Goal: Navigation & Orientation: Find specific page/section

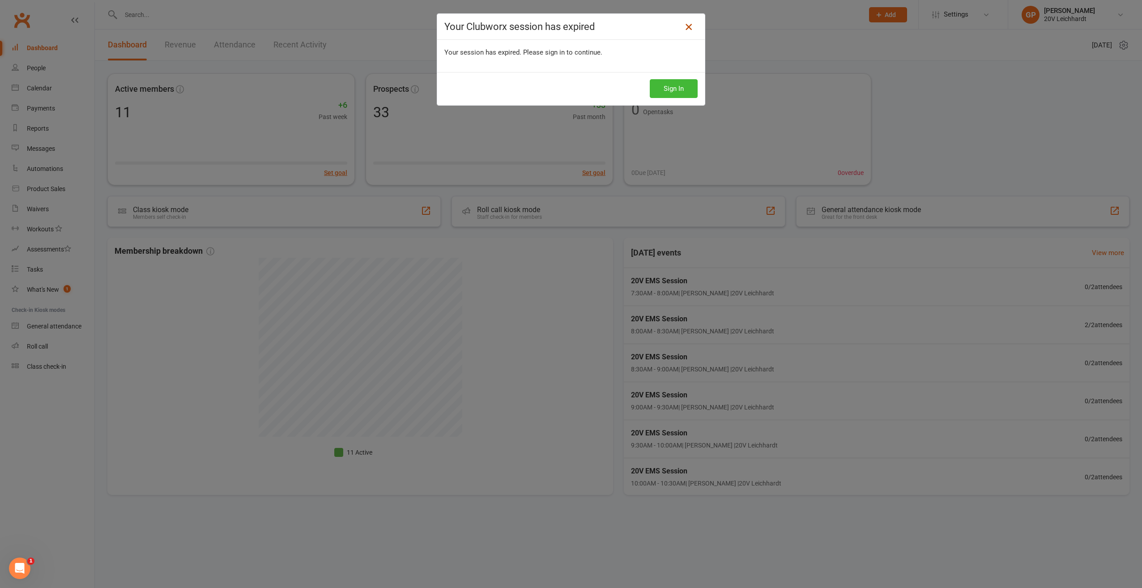
click at [691, 29] on link at bounding box center [689, 27] width 14 height 14
click at [685, 29] on icon at bounding box center [689, 26] width 11 height 11
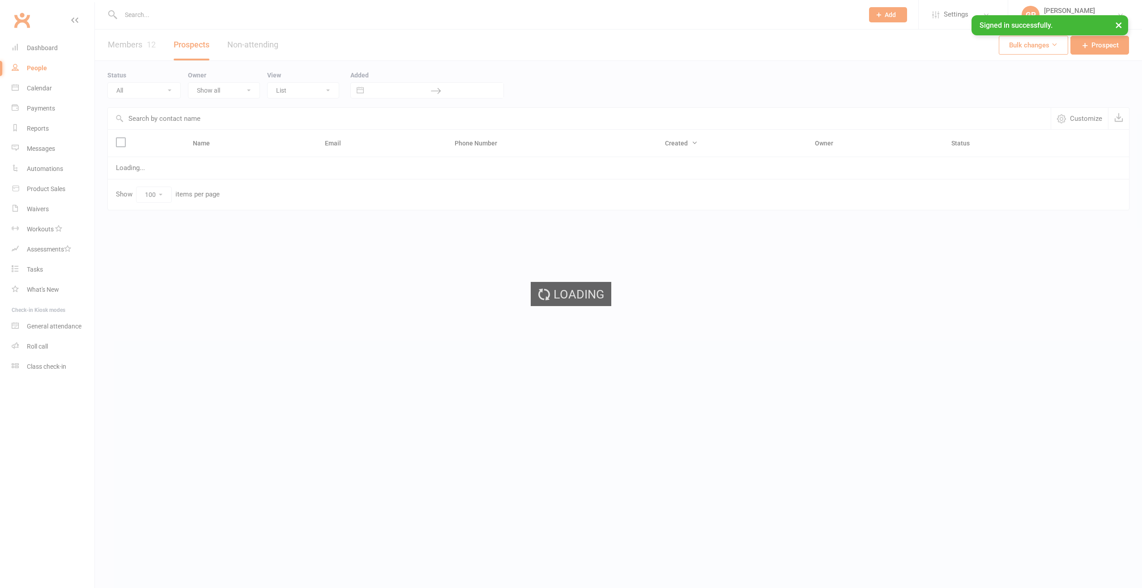
select select "100"
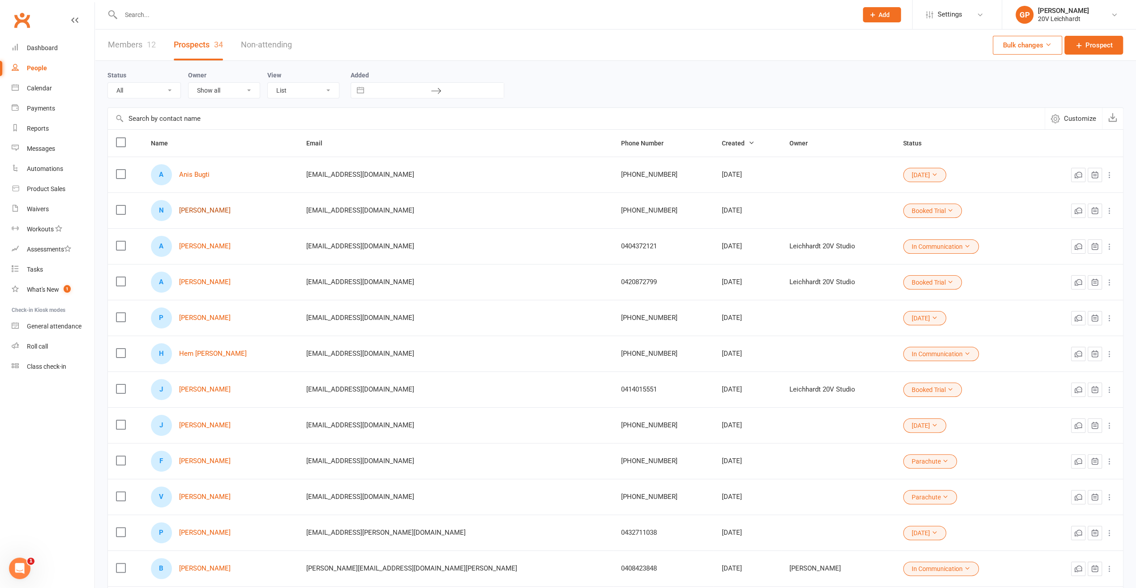
click at [192, 210] on link "Nelson Rodrigues" at bounding box center [204, 211] width 51 height 8
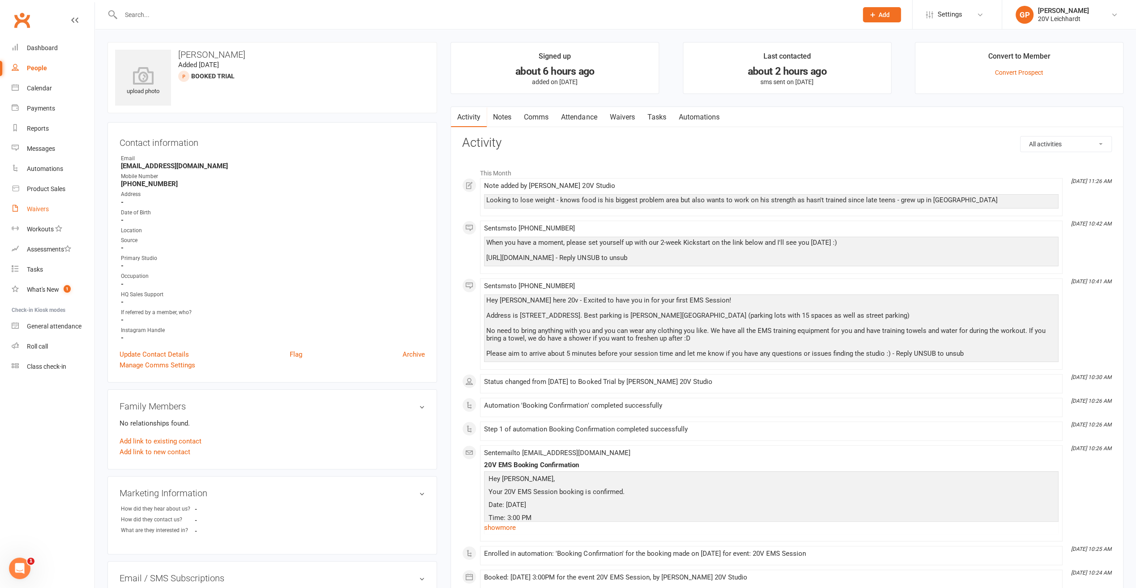
click at [27, 210] on div "Waivers" at bounding box center [38, 208] width 22 height 7
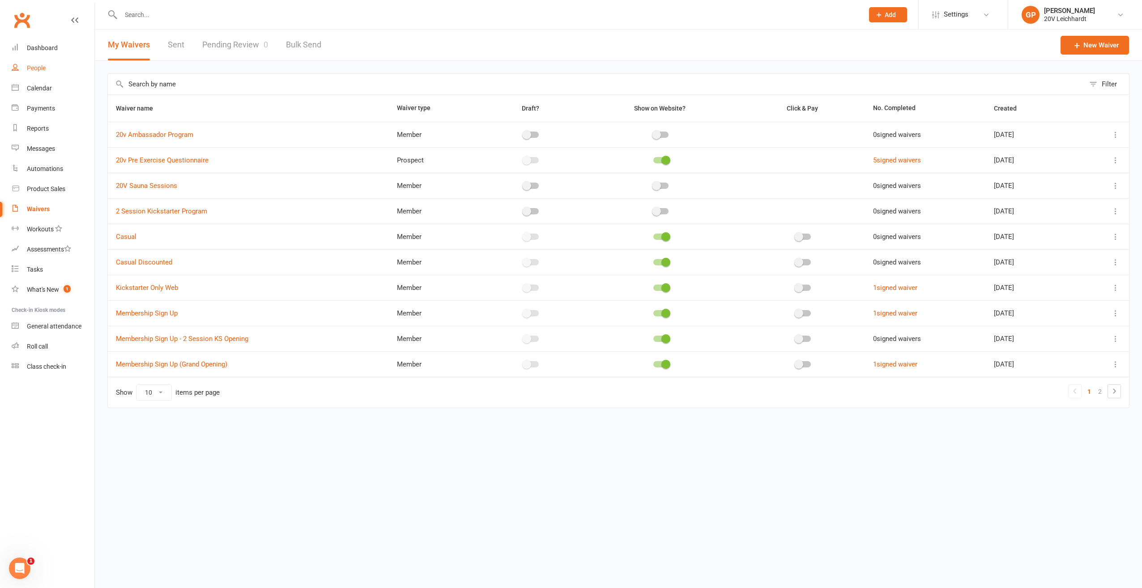
click at [31, 69] on div "People" at bounding box center [36, 67] width 19 height 7
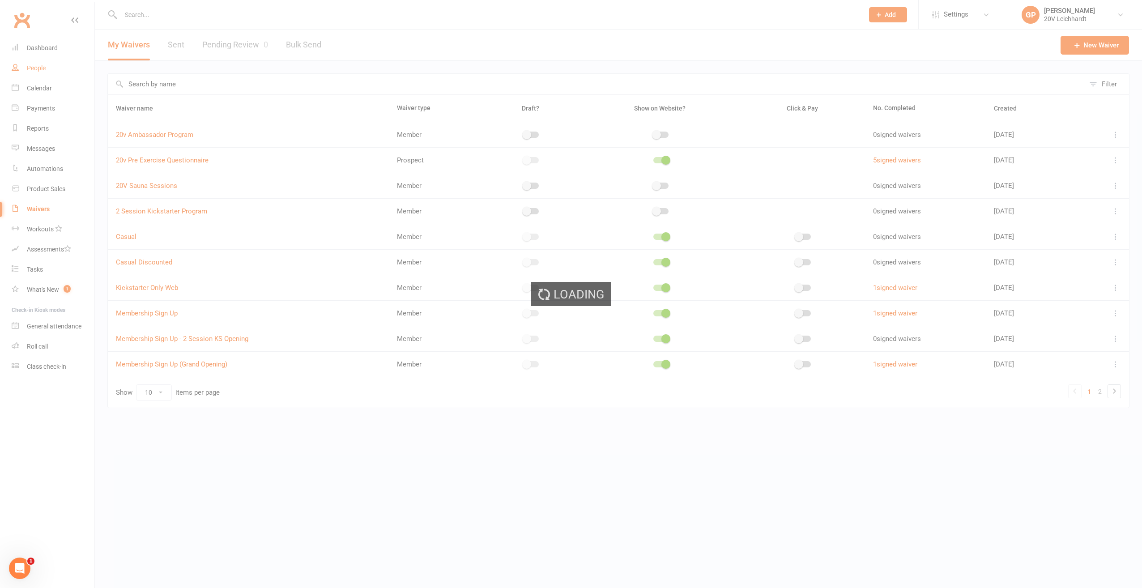
select select "100"
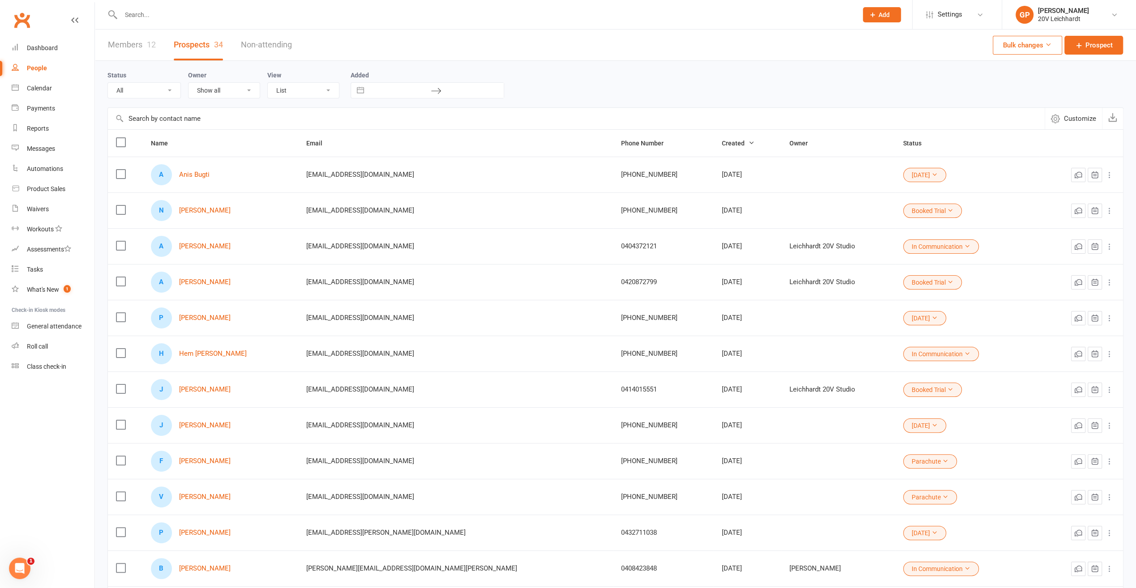
click at [141, 46] on link "Members 12" at bounding box center [132, 45] width 48 height 31
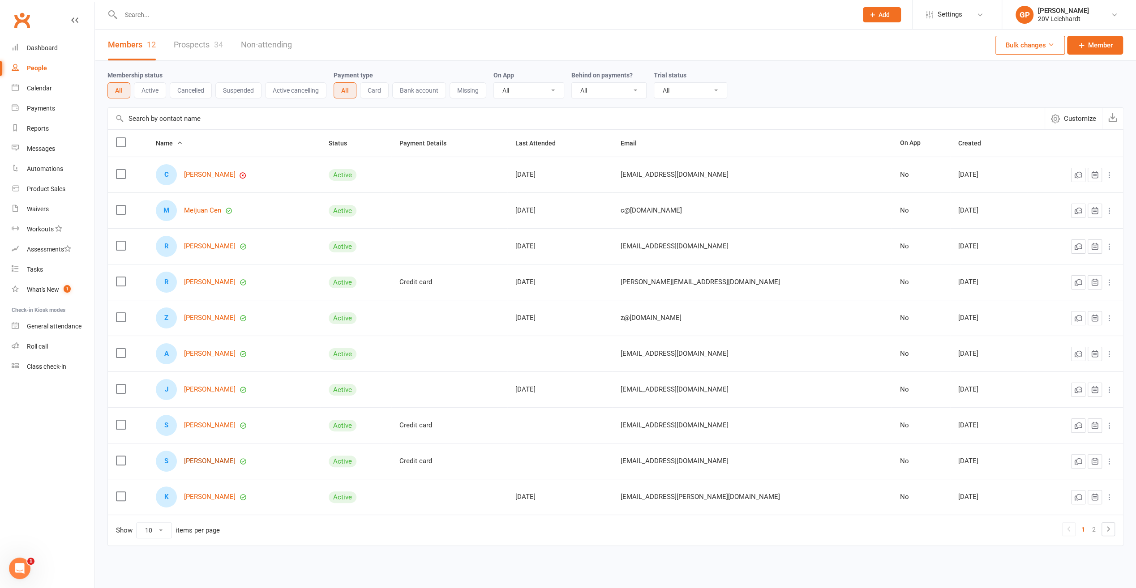
click at [205, 460] on link "Steve Natsikas" at bounding box center [209, 462] width 51 height 8
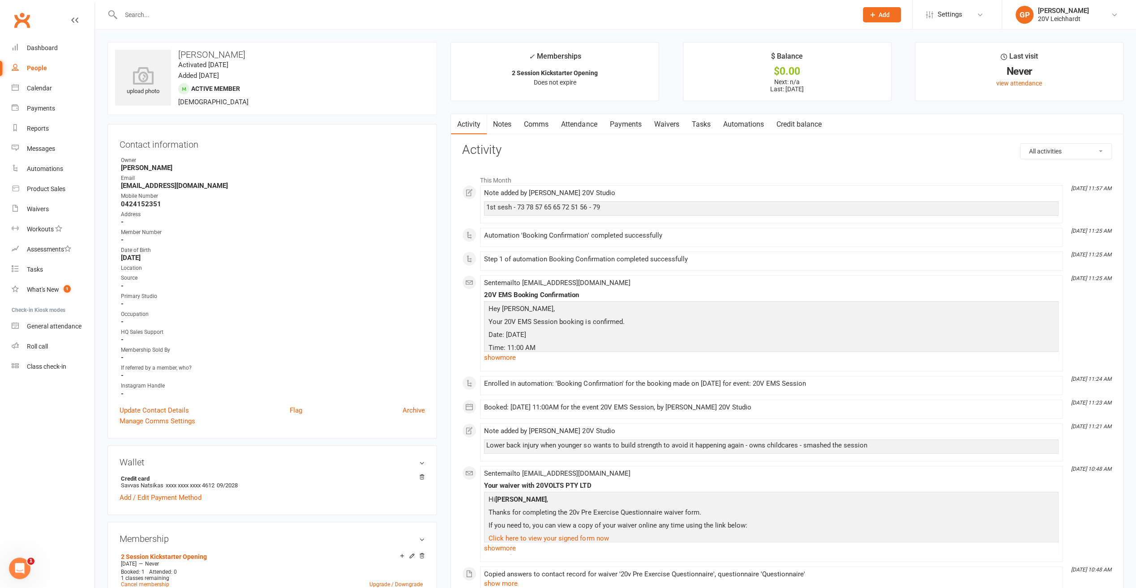
click at [658, 125] on link "Waivers" at bounding box center [666, 124] width 38 height 21
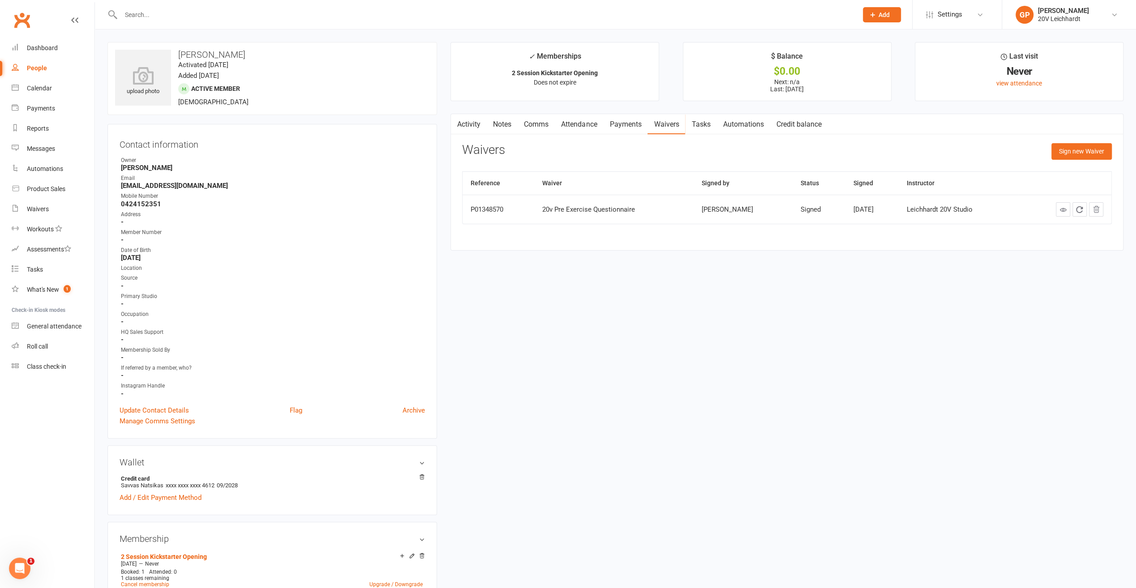
click at [632, 126] on link "Payments" at bounding box center [625, 124] width 44 height 21
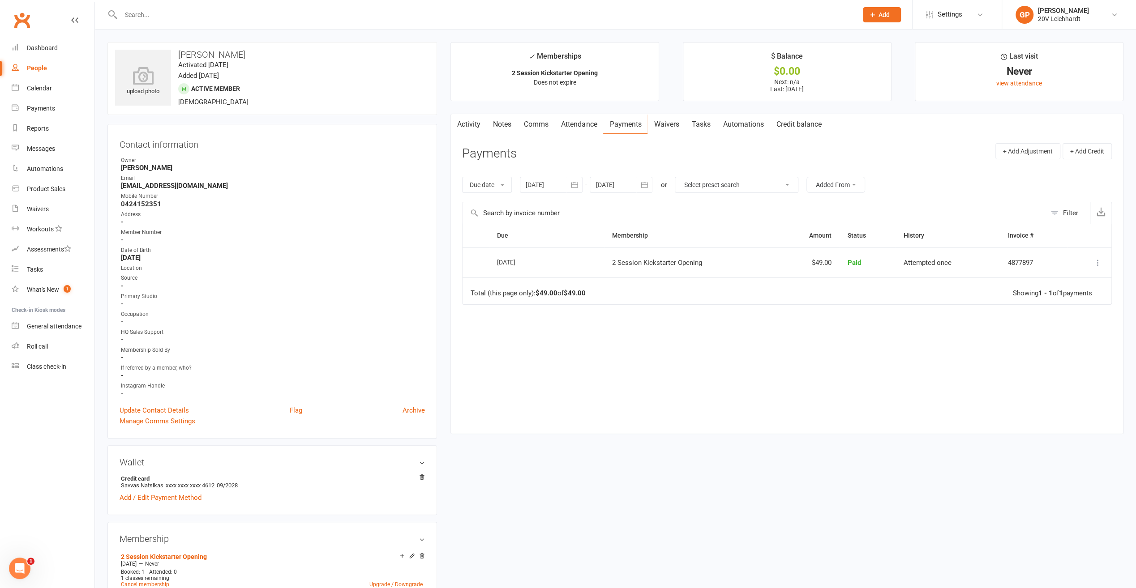
click at [28, 73] on link "People" at bounding box center [53, 68] width 83 height 20
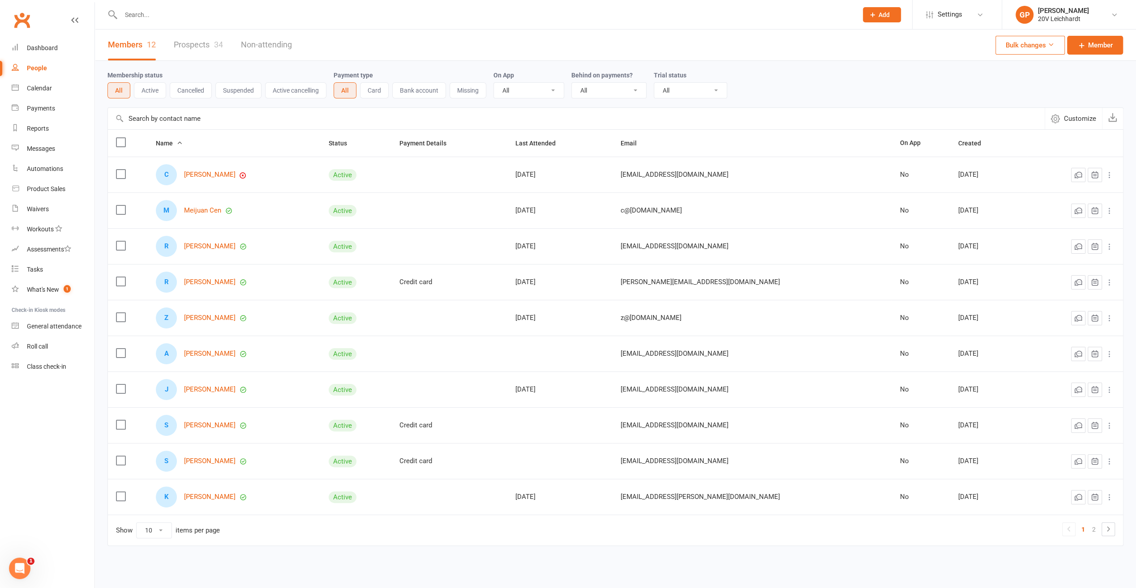
click at [193, 44] on link "Prospects 34" at bounding box center [198, 45] width 49 height 31
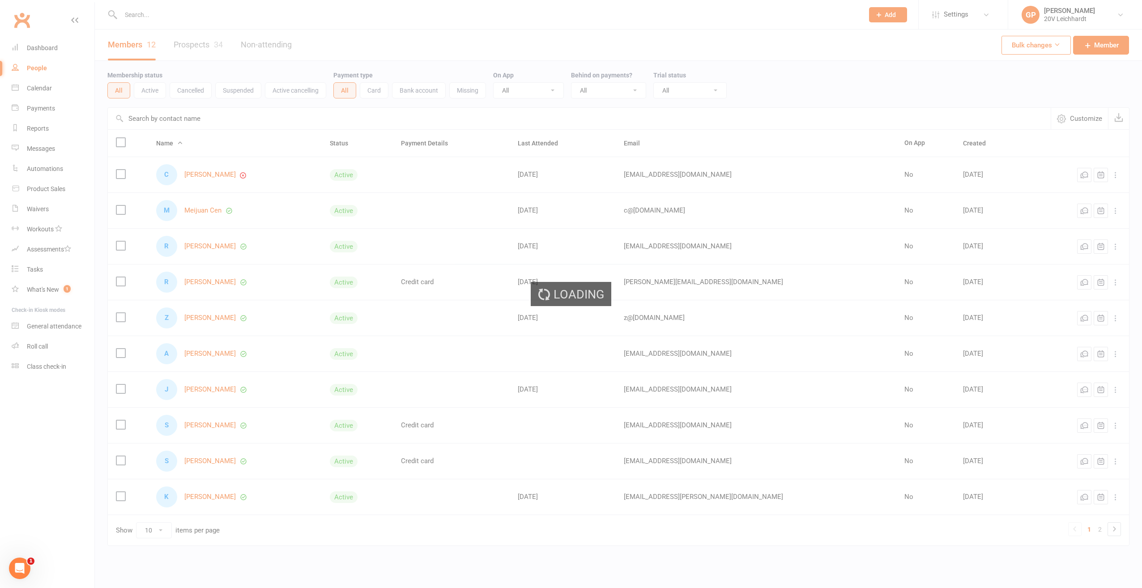
select select "100"
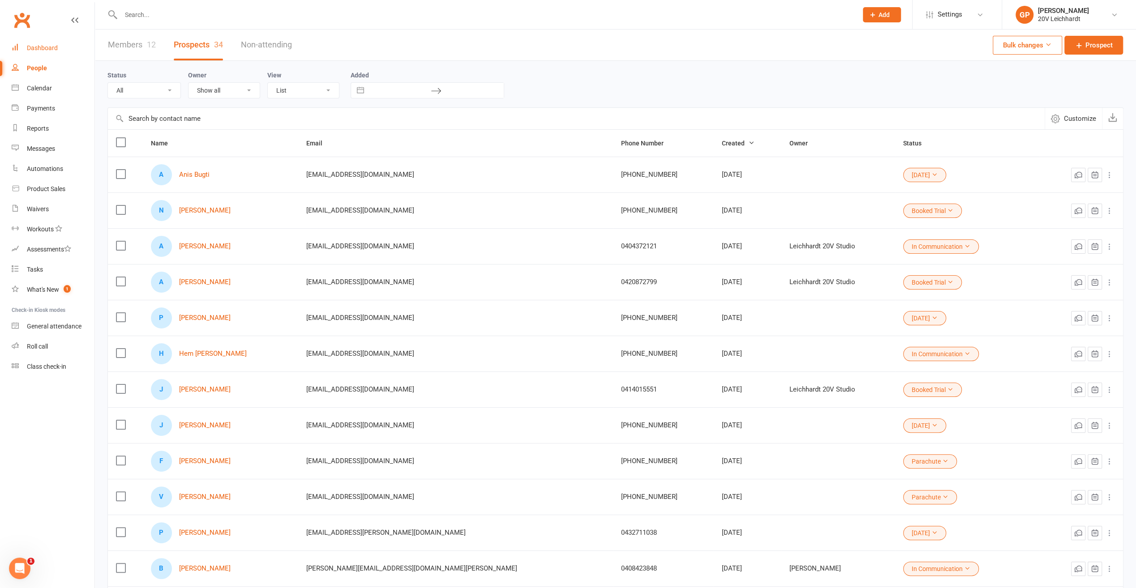
click at [35, 47] on div "Dashboard" at bounding box center [42, 47] width 31 height 7
select select "100"
click at [1112, 25] on button "×" at bounding box center [1112, 24] width 16 height 19
click at [1113, 14] on icon at bounding box center [1114, 14] width 7 height 7
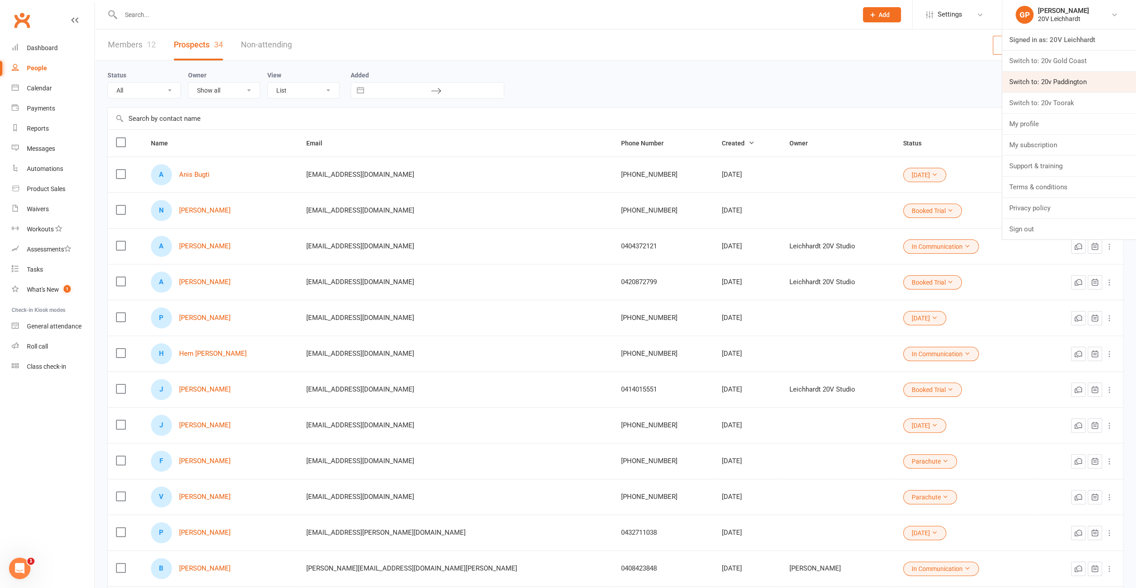
click at [1055, 83] on link "Switch to: 20v Paddington" at bounding box center [1069, 82] width 134 height 21
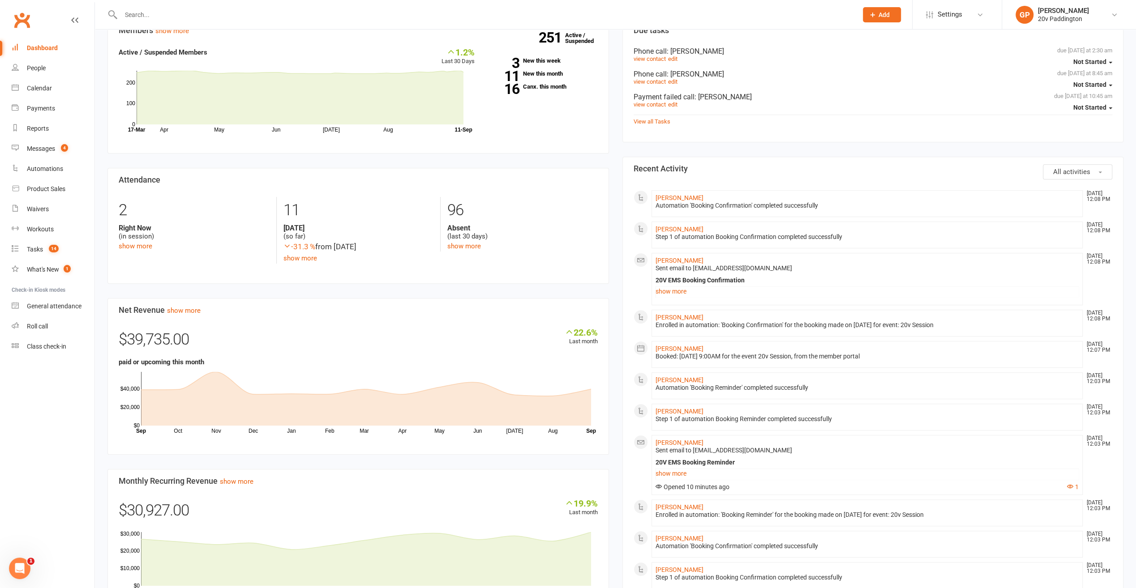
scroll to position [224, 0]
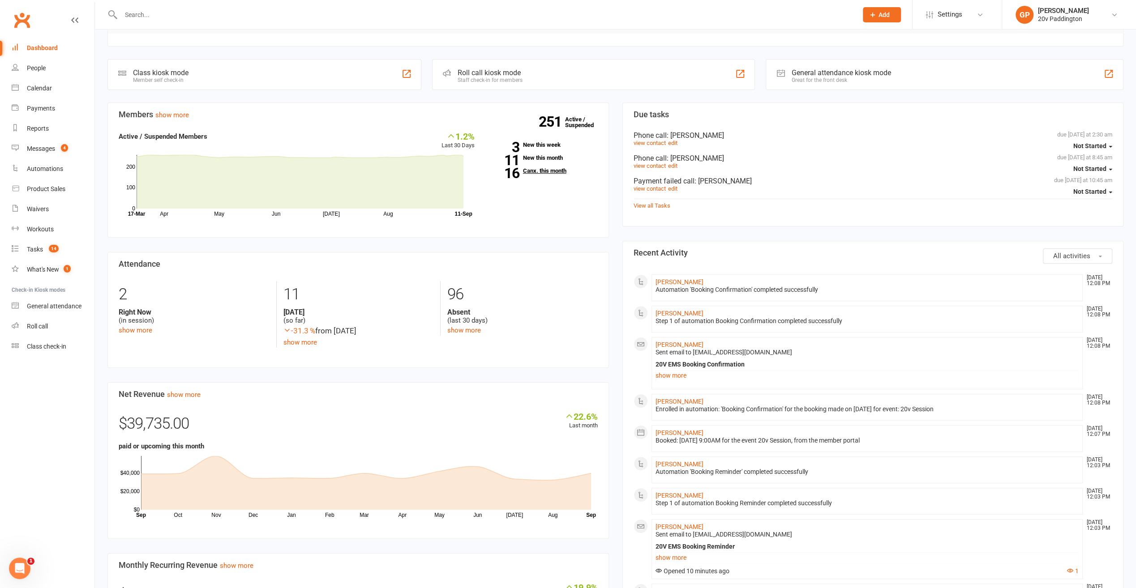
click at [544, 168] on link "16 Canx. this month" at bounding box center [543, 171] width 110 height 6
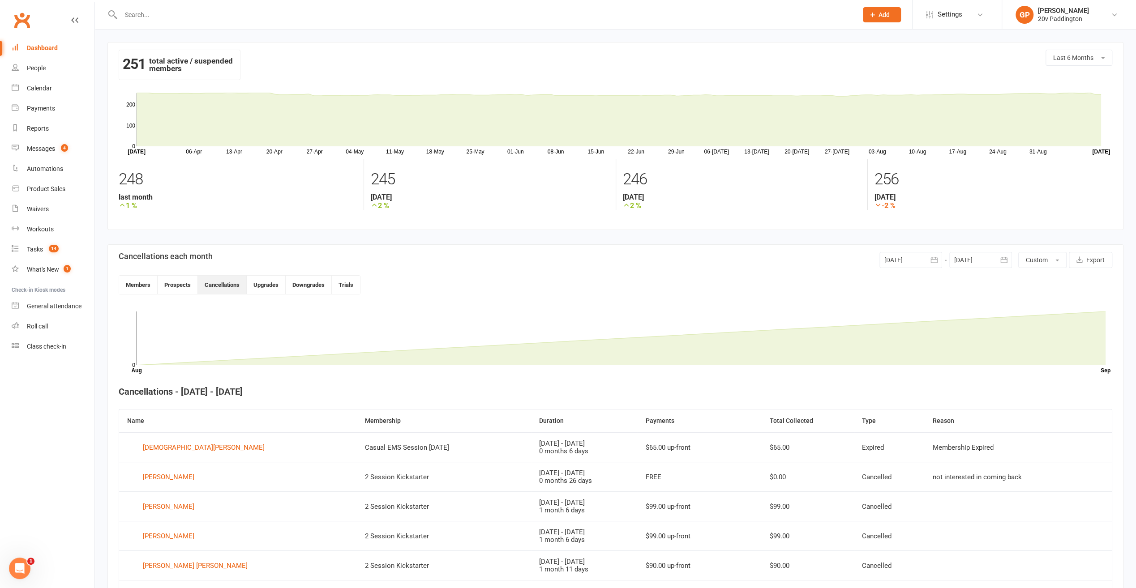
click at [43, 51] on div "Dashboard" at bounding box center [42, 47] width 31 height 7
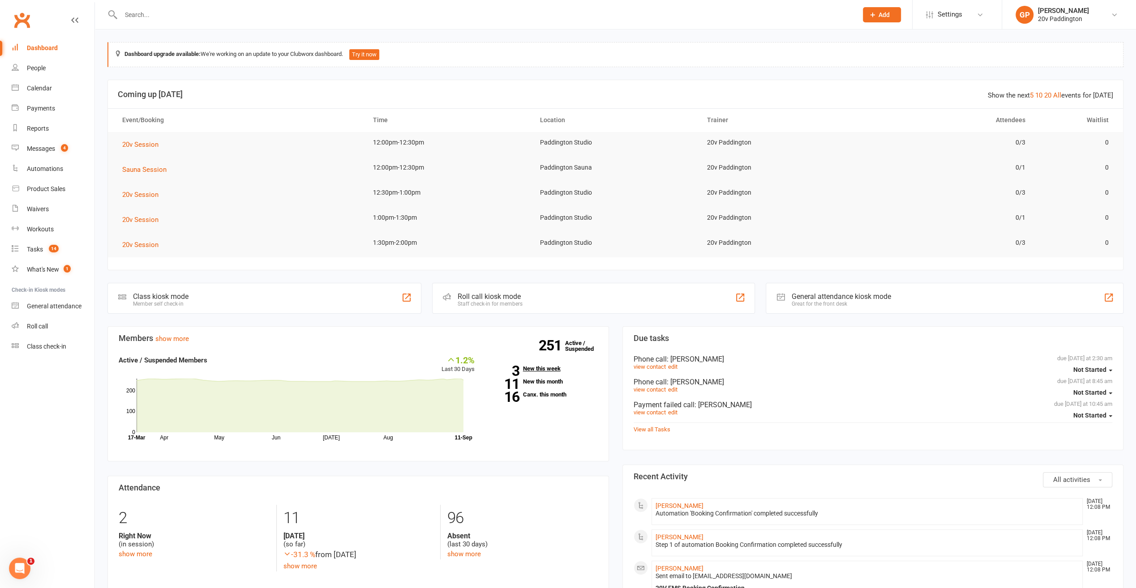
click at [533, 363] on div "251 Active / Suspended 3 New this week 11 New this month 16 Canx. this month" at bounding box center [542, 380] width 123 height 50
click at [534, 368] on link "3 New this week" at bounding box center [543, 369] width 110 height 6
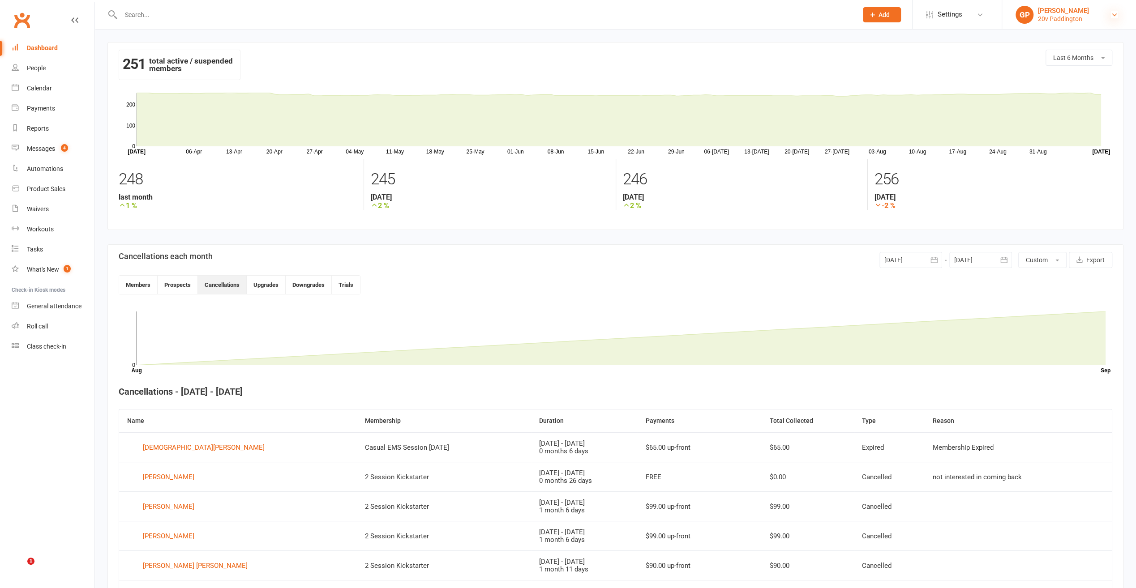
click at [1116, 16] on icon at bounding box center [1114, 14] width 7 height 7
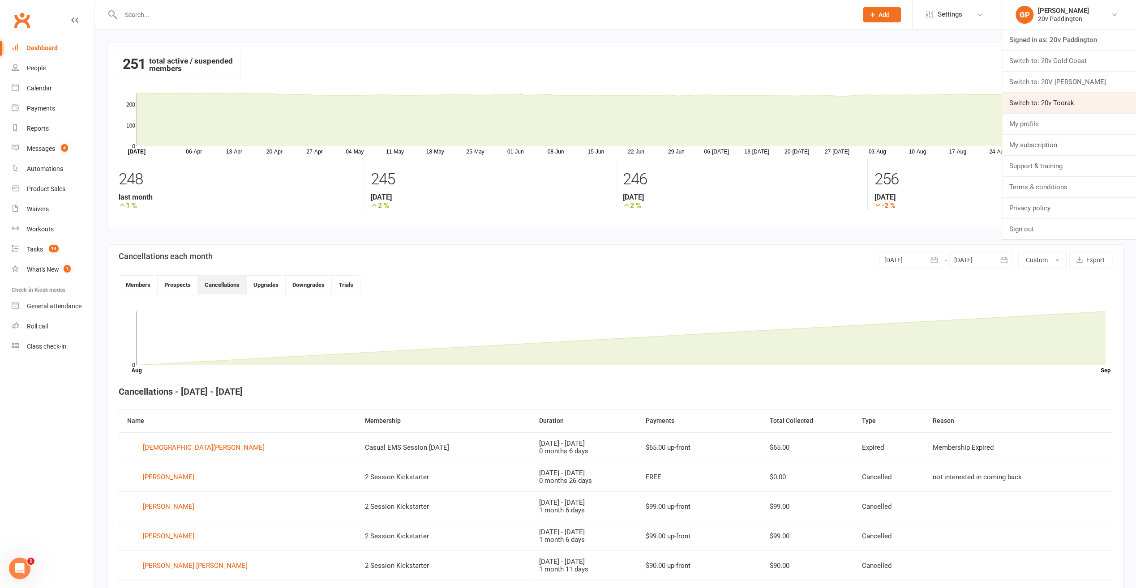
click at [1062, 100] on link "Switch to: 20v Toorak" at bounding box center [1069, 103] width 134 height 21
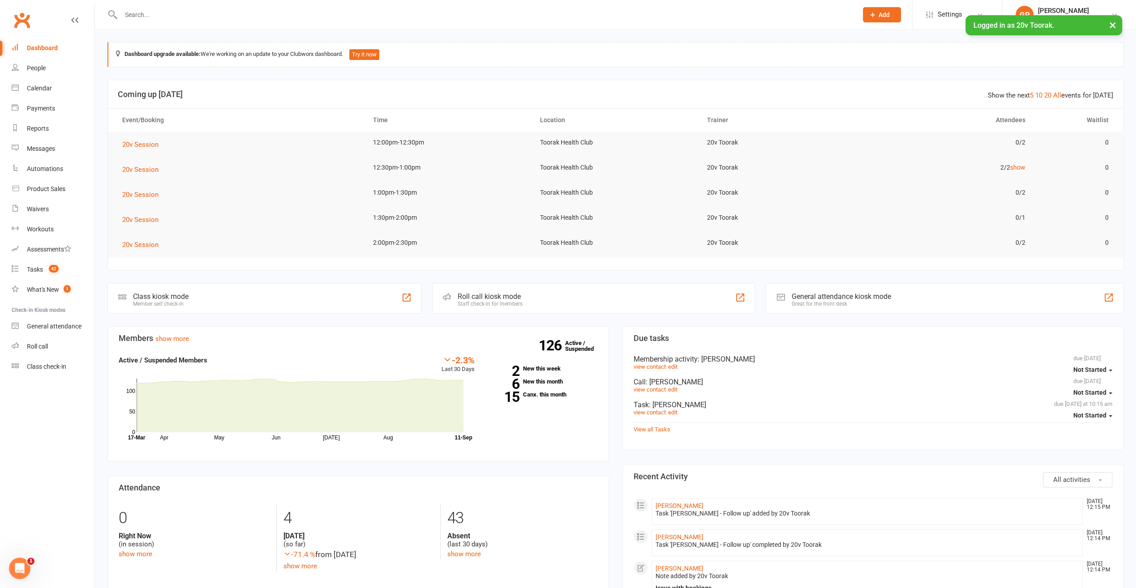
click at [1112, 25] on button "×" at bounding box center [1112, 24] width 16 height 19
click at [1116, 16] on icon at bounding box center [1114, 14] width 7 height 7
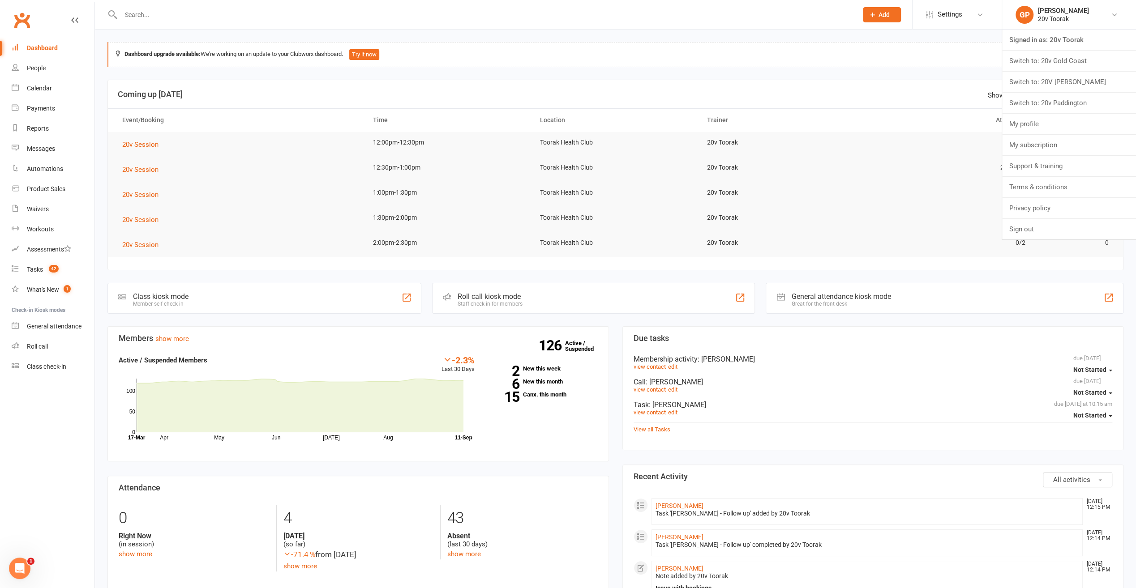
click at [1083, 56] on link "Switch to: 20v Gold Coast" at bounding box center [1069, 61] width 134 height 21
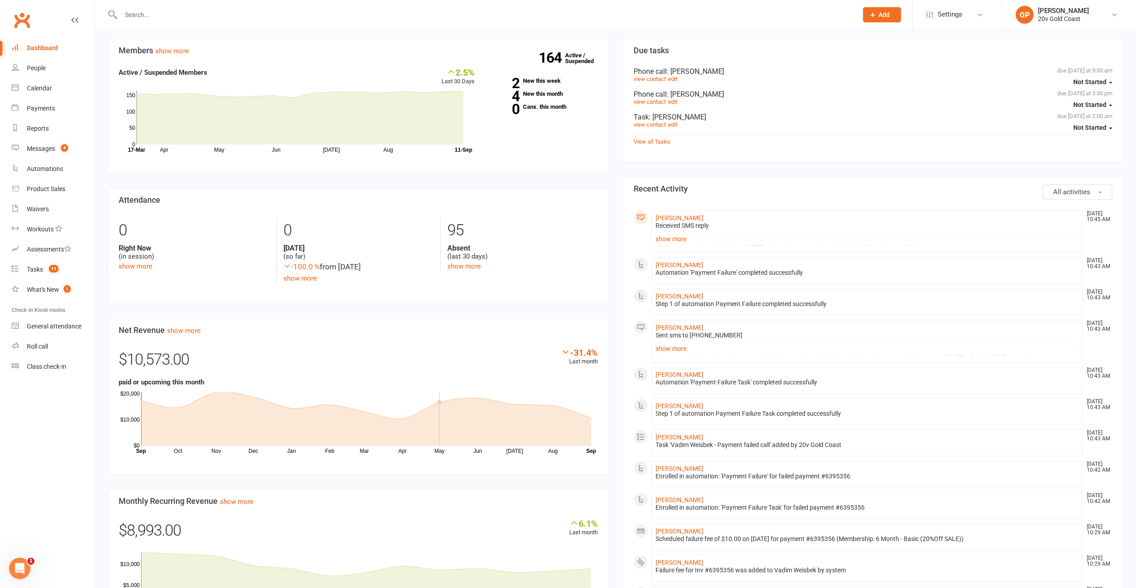
scroll to position [269, 0]
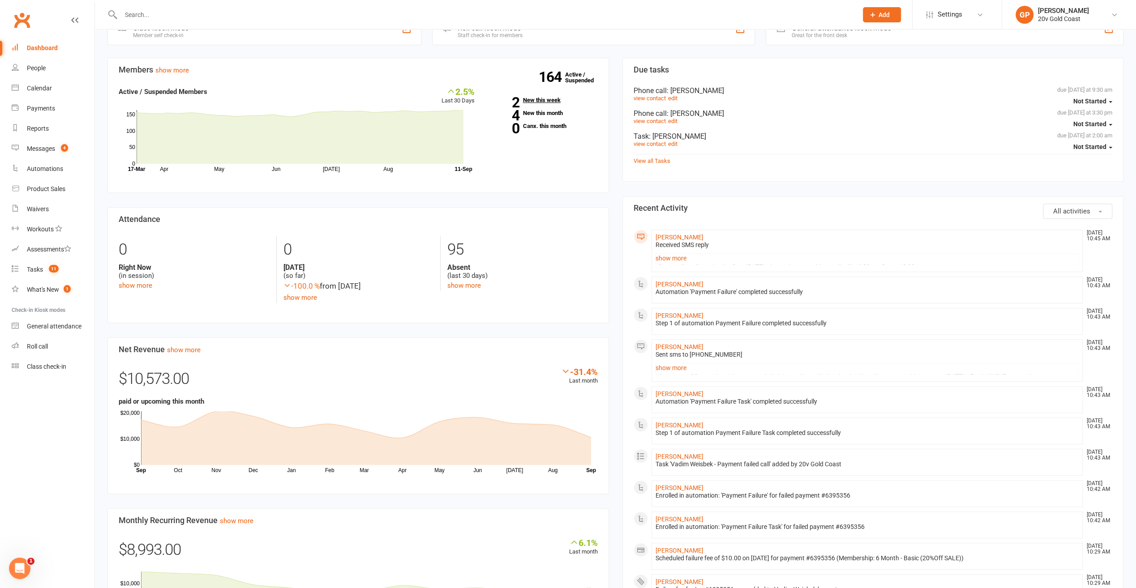
click at [543, 99] on link "2 New this week" at bounding box center [543, 100] width 110 height 6
